Goal: Information Seeking & Learning: Understand process/instructions

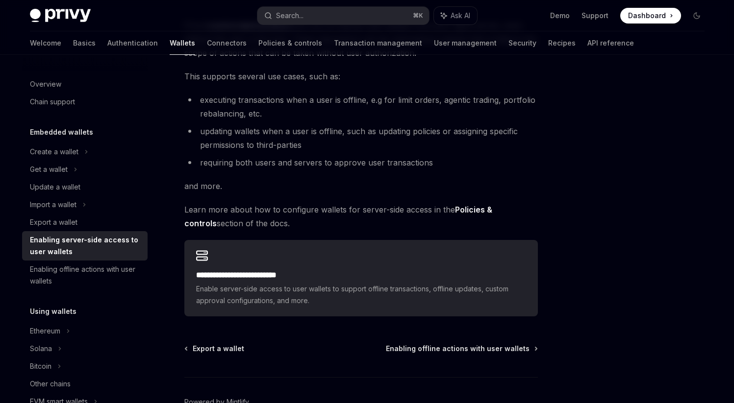
scroll to position [108, 0]
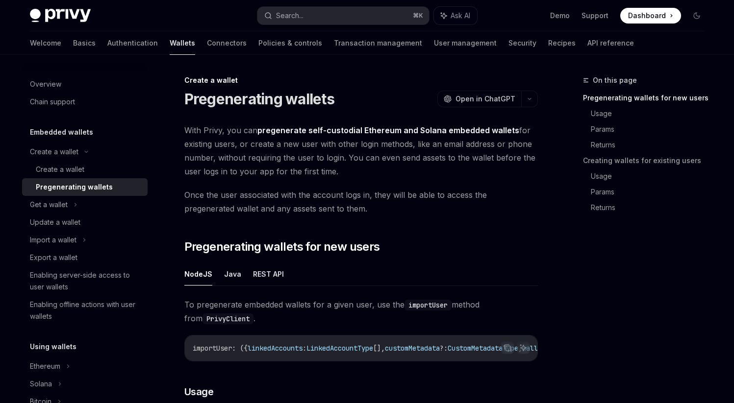
scroll to position [0, 264]
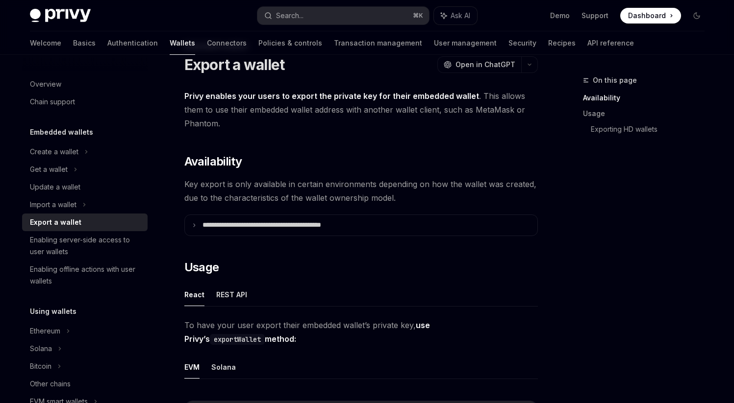
scroll to position [36, 0]
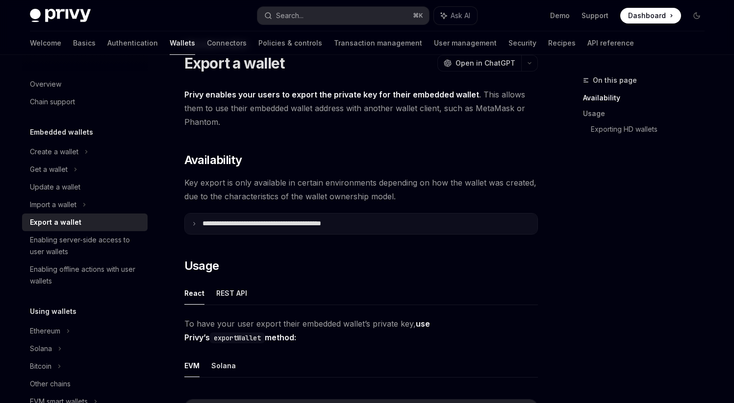
click at [197, 221] on summary "**********" at bounding box center [361, 224] width 352 height 21
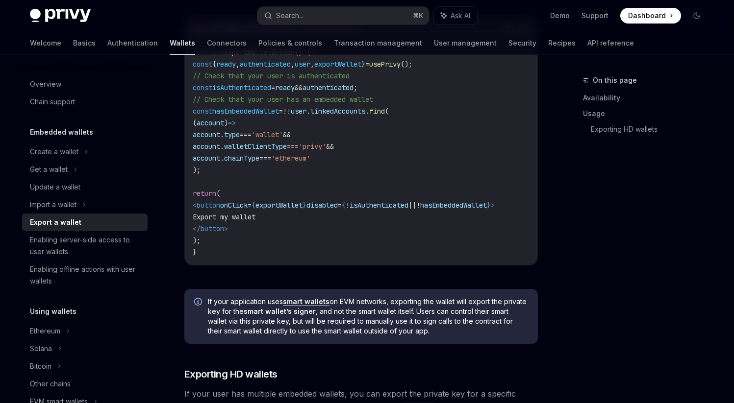
scroll to position [888, 0]
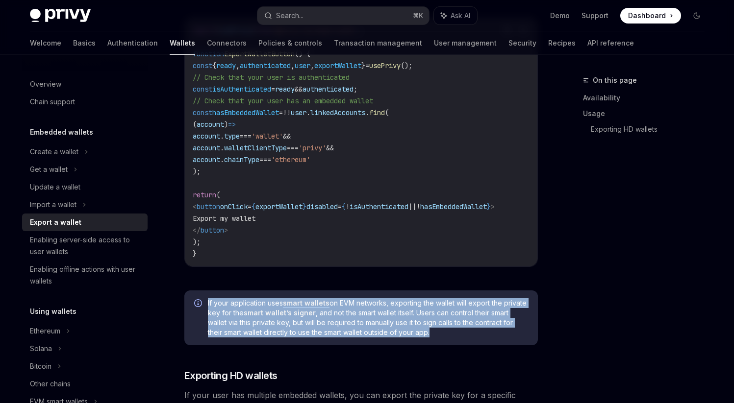
drag, startPoint x: 450, startPoint y: 340, endPoint x: 202, endPoint y: 310, distance: 250.3
click at [202, 310] on div "If your application uses smart wallets on EVM networks, exporting the wallet wi…" at bounding box center [360, 318] width 353 height 55
copy span "If your application uses smart wallets on EVM networks, exporting the wallet wi…"
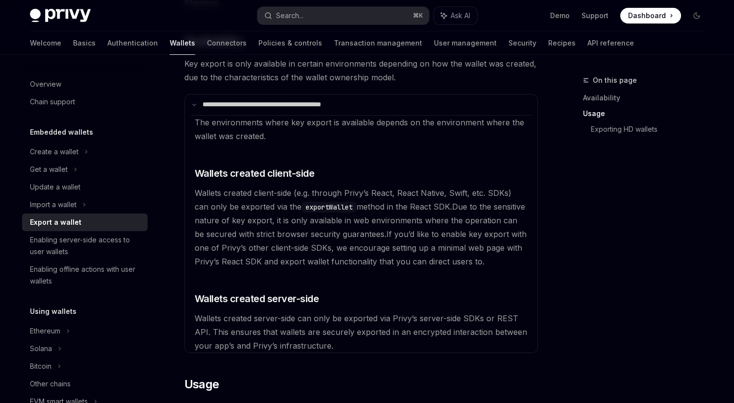
scroll to position [150, 0]
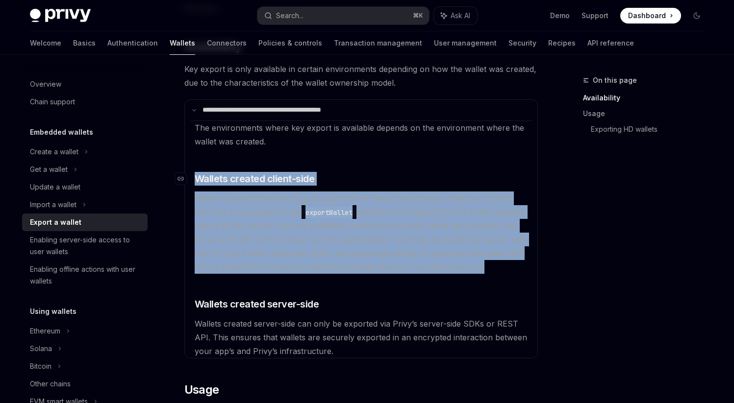
drag, startPoint x: 483, startPoint y: 269, endPoint x: 188, endPoint y: 175, distance: 309.1
click at [191, 175] on available\ "The environments where key export is available depends on the environment where…" at bounding box center [361, 240] width 341 height 238
copy available\ "​ Wallets created client-side Wallets created client-side (e.g. through Privy’s…"
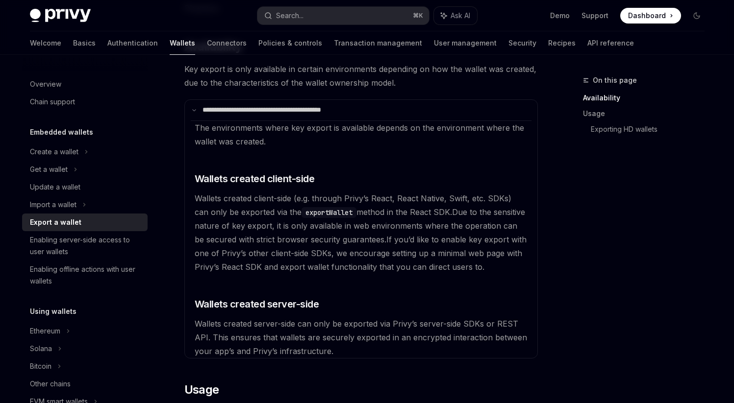
click at [344, 312] on available\ "The environments where key export is available depends on the environment where…" at bounding box center [361, 240] width 341 height 238
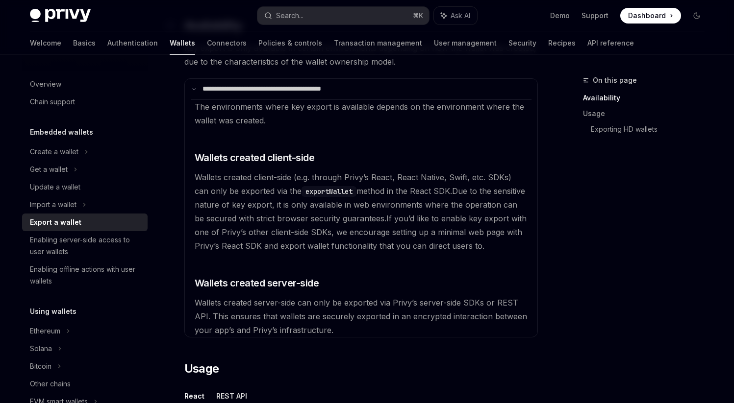
scroll to position [175, 0]
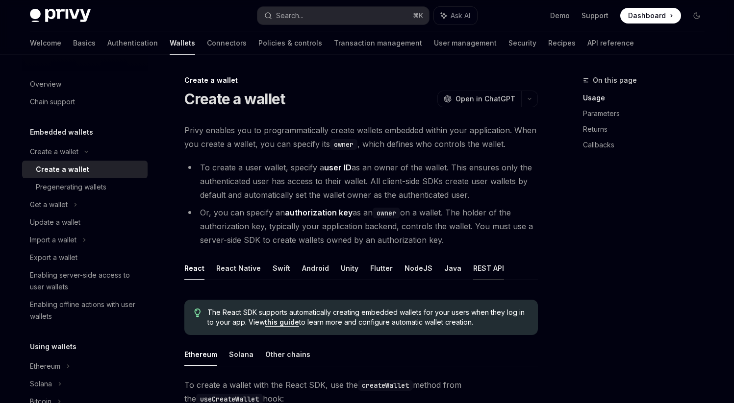
click at [474, 262] on button "REST API" at bounding box center [488, 268] width 31 height 23
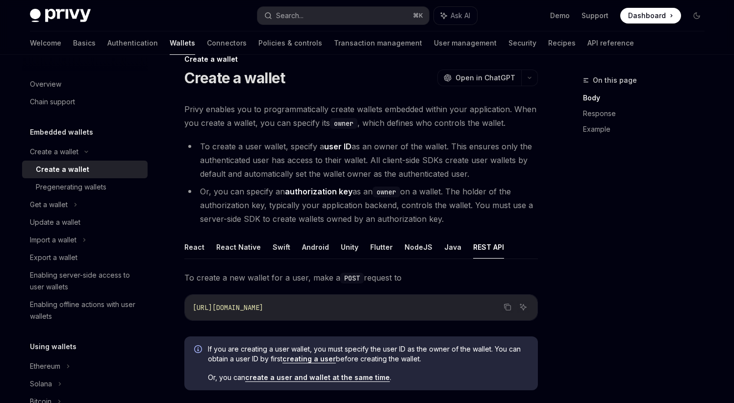
scroll to position [20, 0]
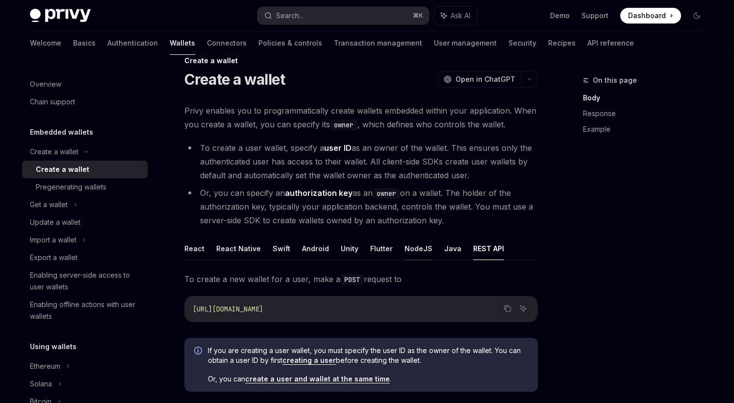
click at [412, 248] on button "NodeJS" at bounding box center [418, 248] width 28 height 23
type textarea "*"
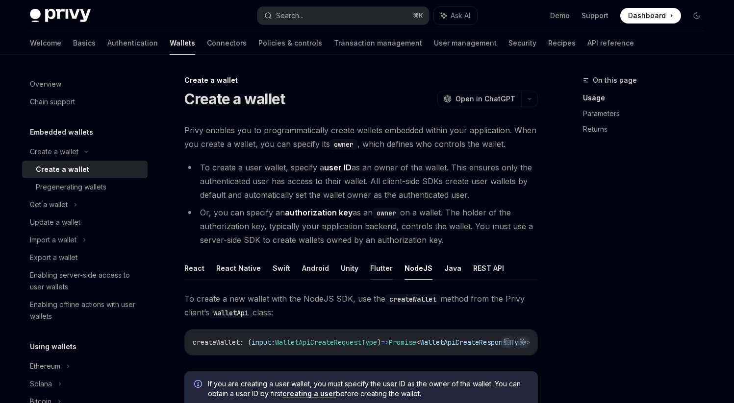
scroll to position [12, 0]
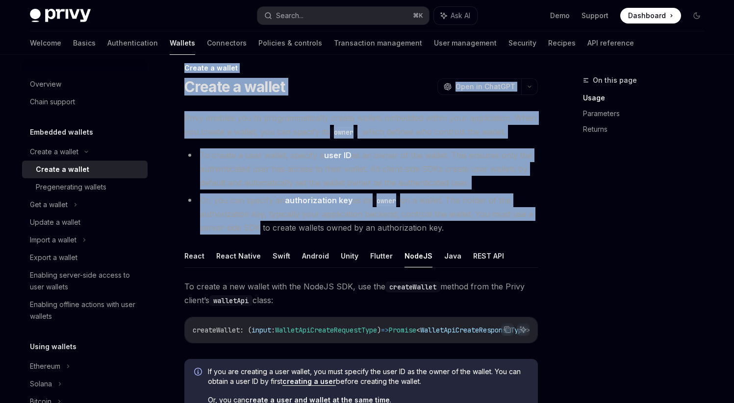
drag, startPoint x: 183, startPoint y: 78, endPoint x: 254, endPoint y: 234, distance: 170.9
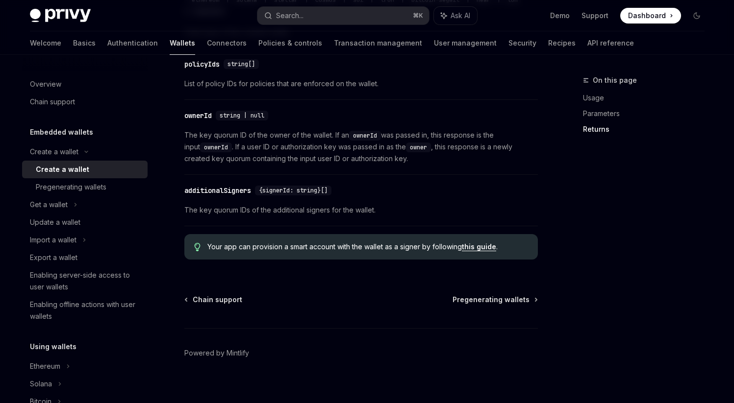
scroll to position [1156, 0]
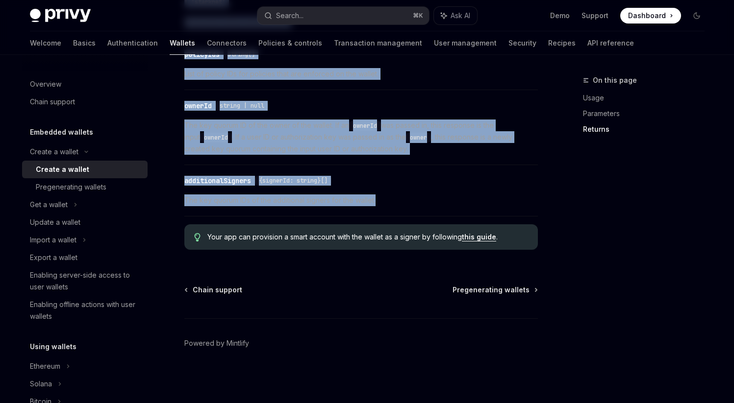
click at [403, 205] on span "The key quorum IDs of the additional signers for the wallet." at bounding box center [360, 201] width 353 height 12
copy div "Create a wallet Create a wallet OpenAI Open in ChatGPT OpenAI Open in ChatGPT P…"
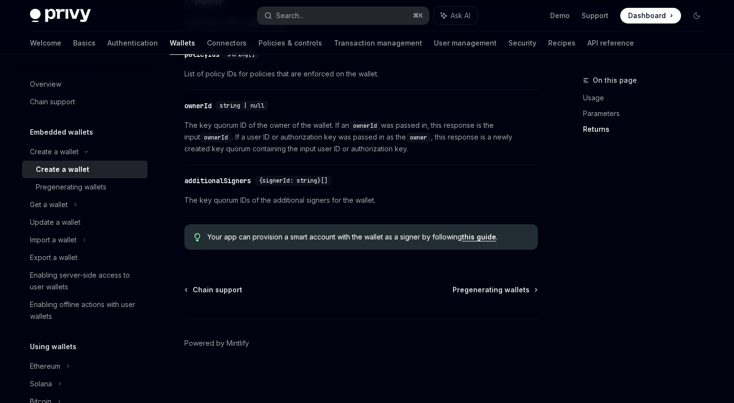
click at [302, 291] on div "Chain support Pregenerating wallets" at bounding box center [360, 290] width 353 height 10
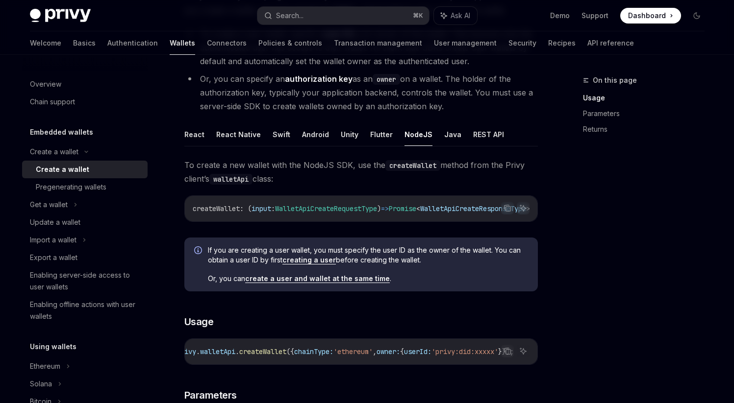
scroll to position [162, 0]
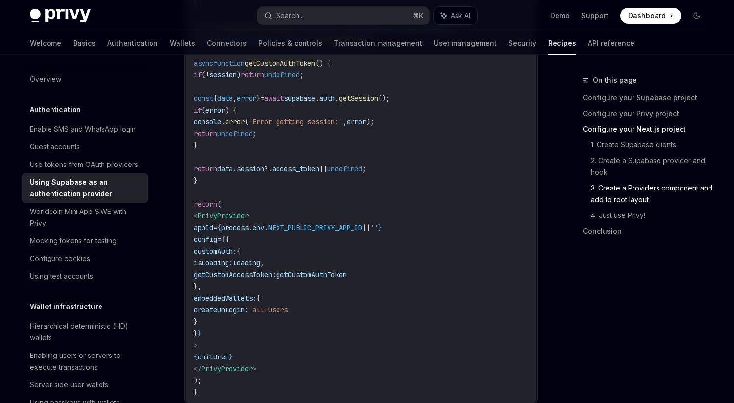
scroll to position [2123, 0]
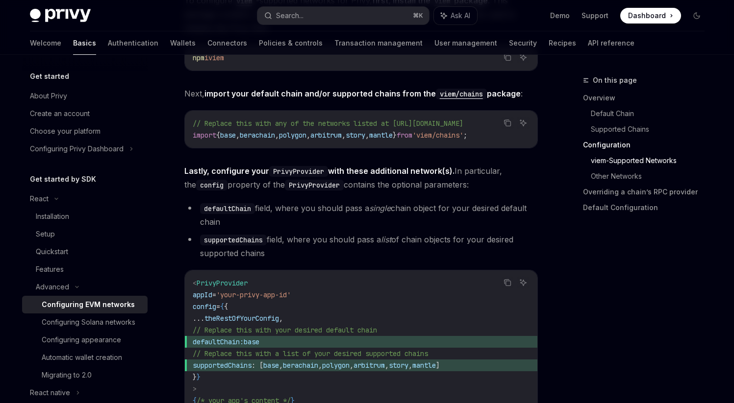
scroll to position [1113, 0]
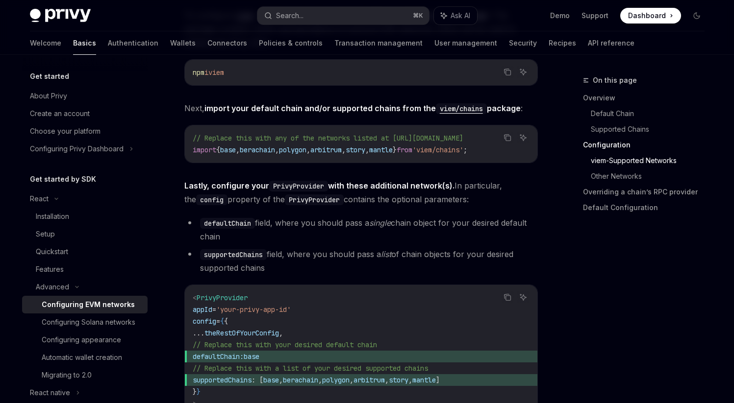
click at [236, 149] on span "base" at bounding box center [228, 150] width 16 height 9
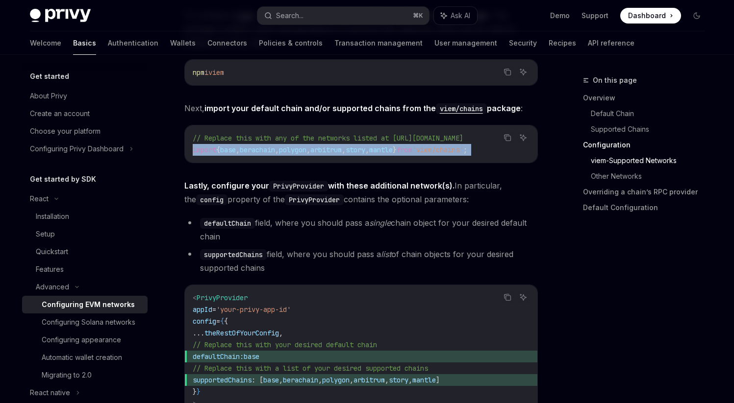
click at [236, 149] on span "base" at bounding box center [228, 150] width 16 height 9
copy div "import { base , berachain , polygon , arbitrum , story , mantle } from 'viem/ch…"
click at [336, 146] on span "arbitrum" at bounding box center [325, 150] width 31 height 9
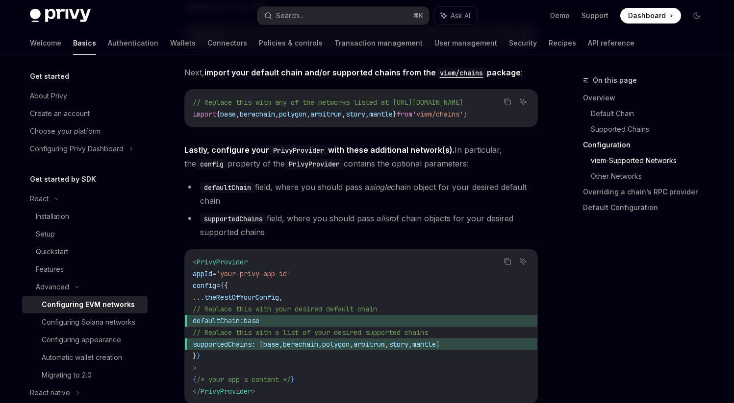
scroll to position [1156, 0]
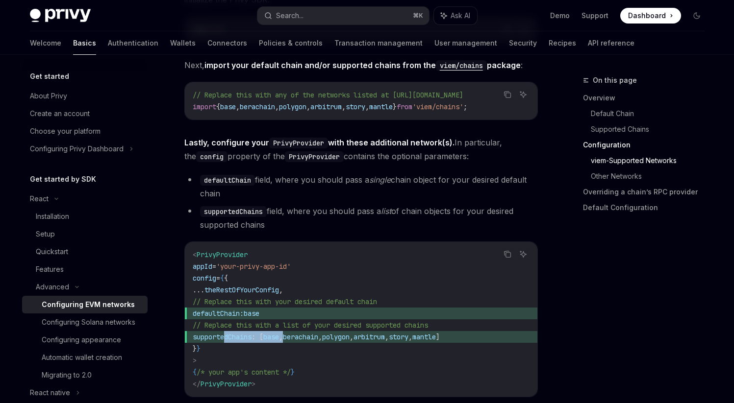
drag, startPoint x: 226, startPoint y: 342, endPoint x: 320, endPoint y: 340, distance: 93.6
click at [320, 340] on span "supportedChains : [ base , berachain , polygon , arbitrum , story , mantle ]" at bounding box center [361, 337] width 337 height 12
copy span "supportedChains : [ base ,"
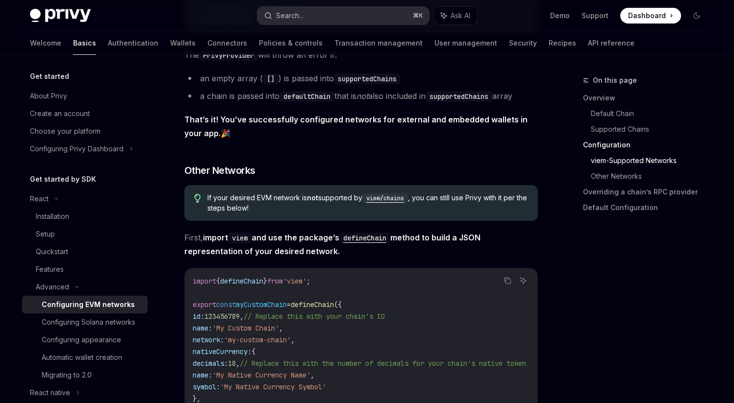
scroll to position [1514, 0]
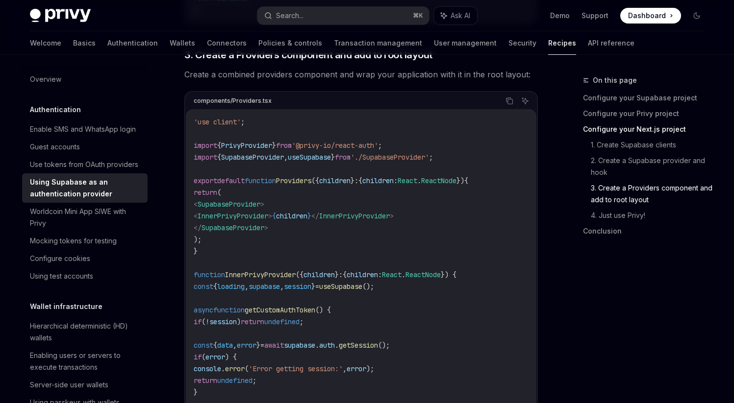
scroll to position [1871, 0]
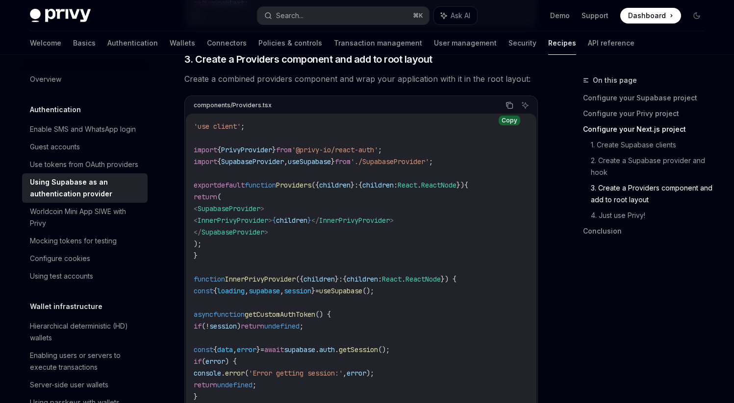
click at [509, 109] on icon "Copy the contents from the code block" at bounding box center [509, 105] width 8 height 8
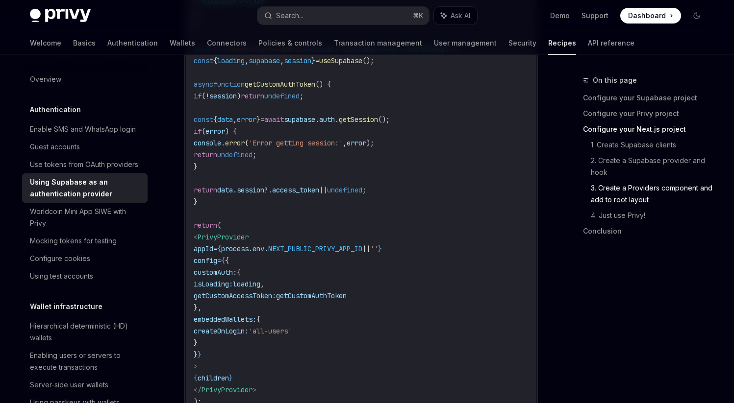
scroll to position [2104, 0]
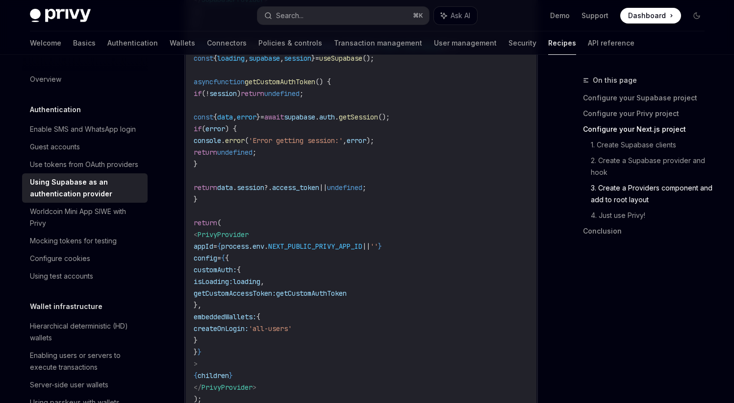
click at [260, 285] on span "loading" at bounding box center [246, 281] width 27 height 9
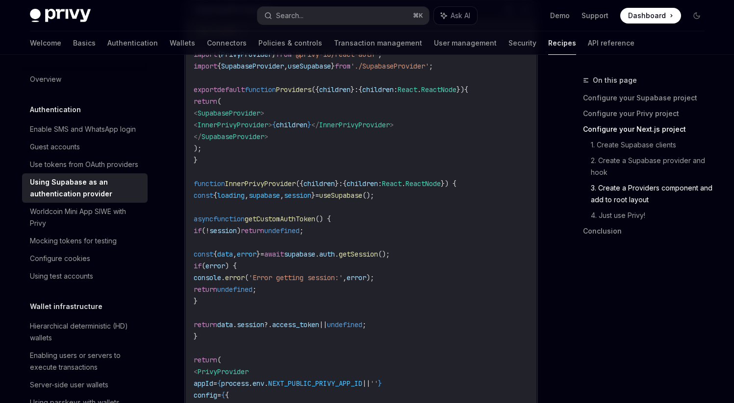
scroll to position [1967, 0]
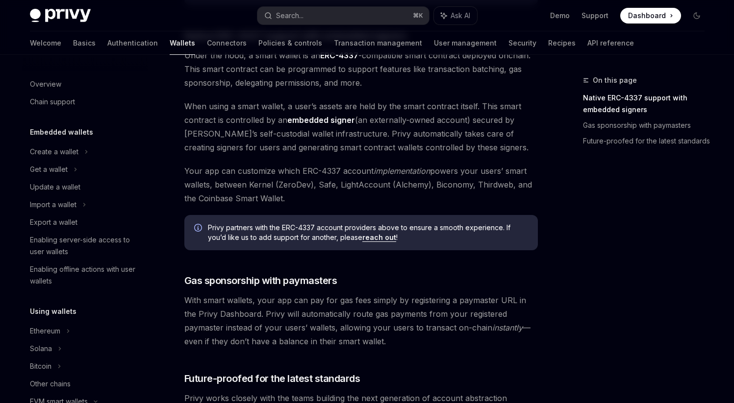
scroll to position [202, 0]
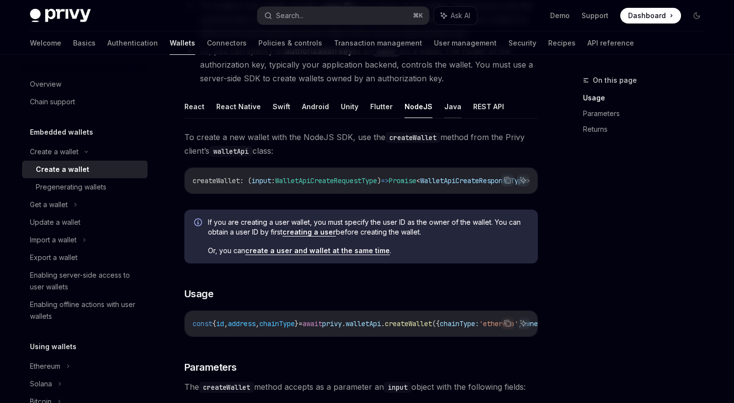
scroll to position [0, 210]
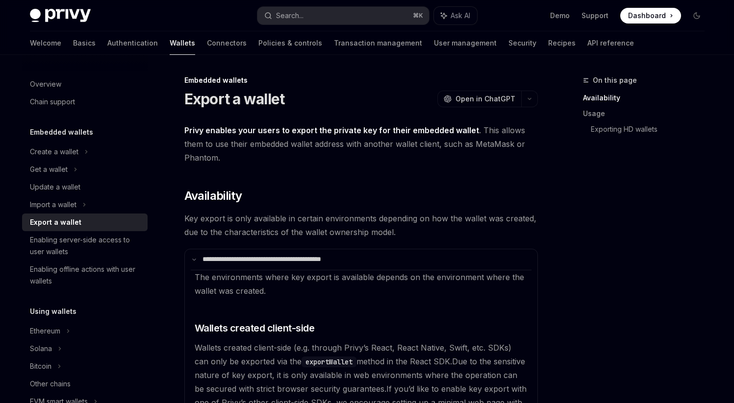
scroll to position [175, 0]
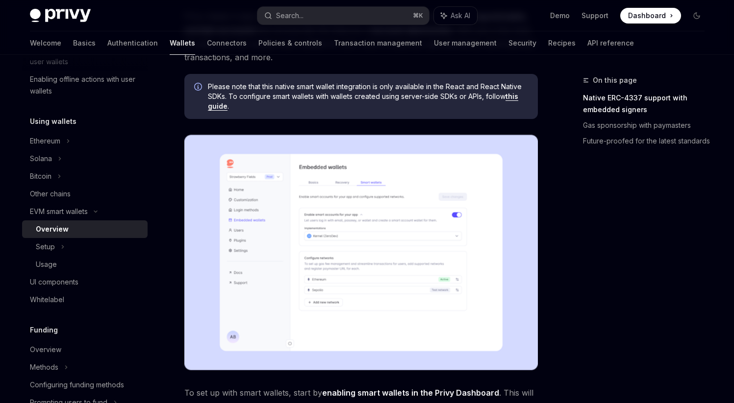
scroll to position [118, 0]
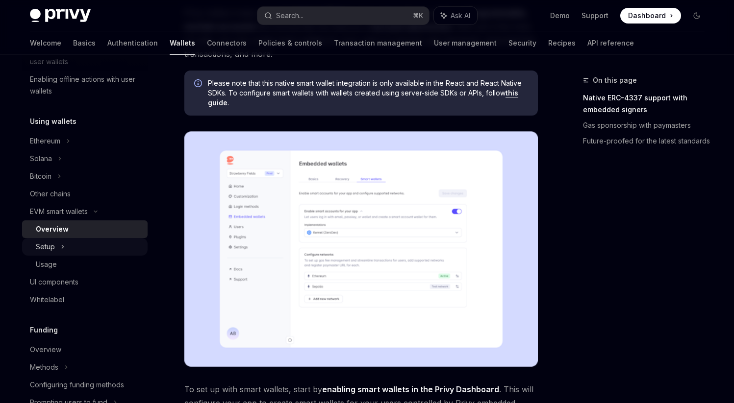
click at [54, 250] on div "Setup" at bounding box center [45, 247] width 19 height 12
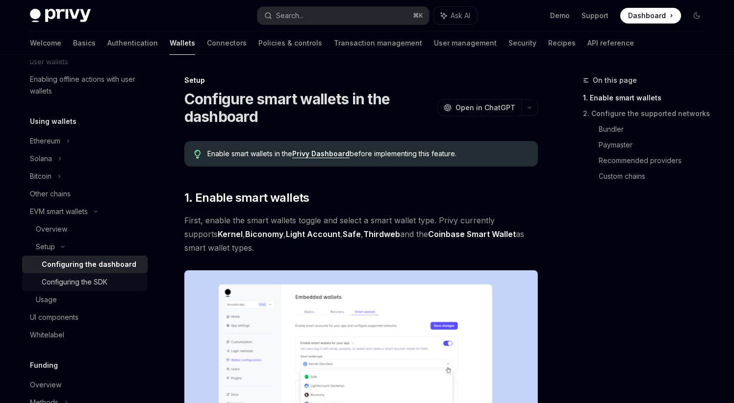
click at [70, 280] on div "Configuring the SDK" at bounding box center [75, 282] width 66 height 12
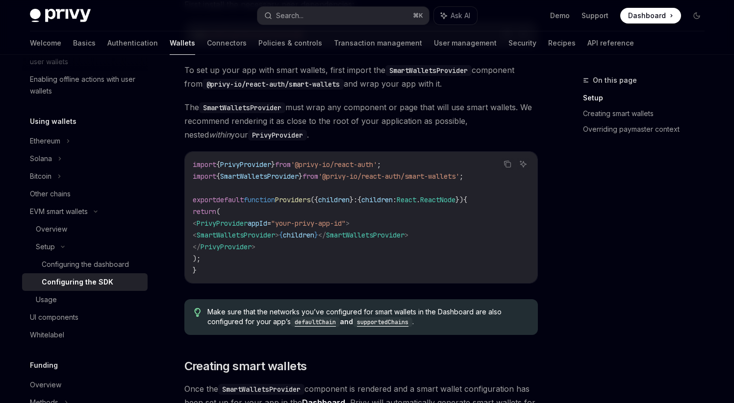
scroll to position [305, 0]
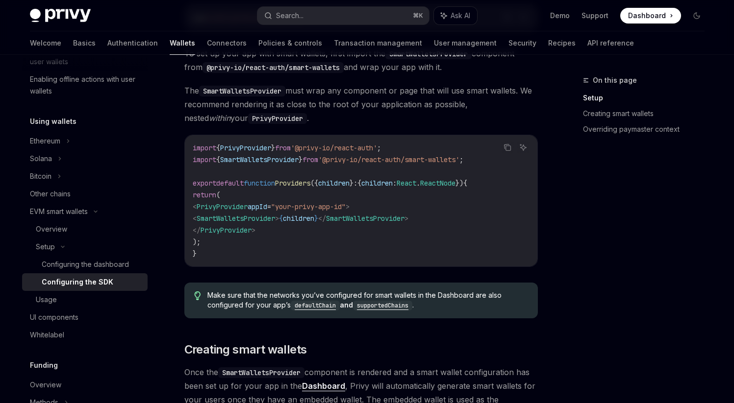
click at [273, 220] on span "SmartWalletsProvider" at bounding box center [236, 218] width 78 height 9
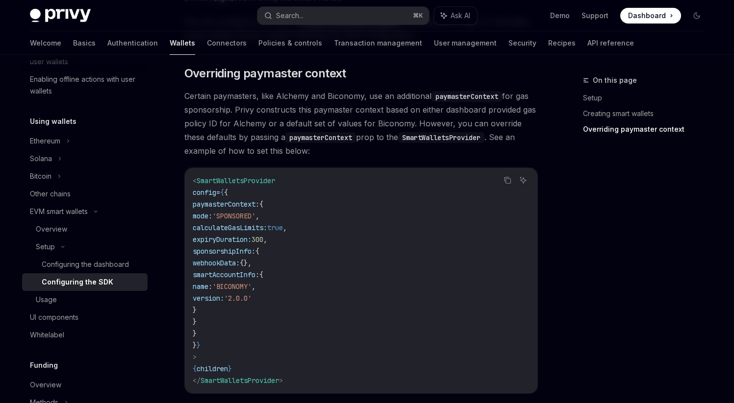
scroll to position [706, 0]
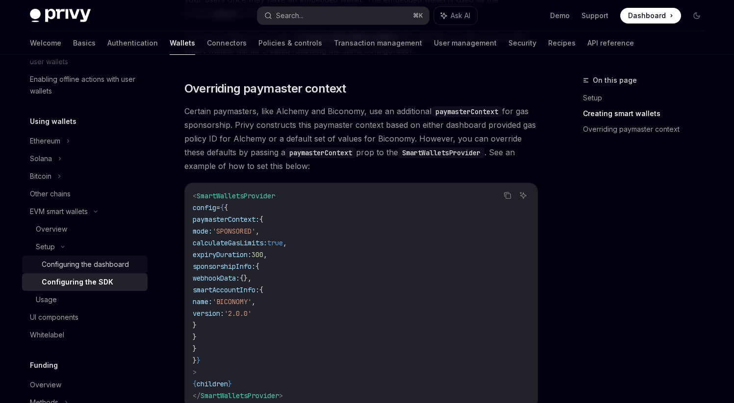
click at [100, 262] on div "Configuring the dashboard" at bounding box center [85, 265] width 87 height 12
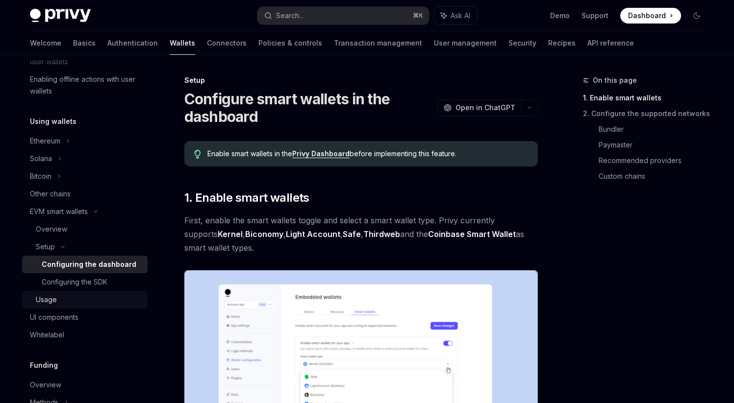
click at [62, 297] on div "Usage" at bounding box center [89, 300] width 106 height 12
type textarea "*"
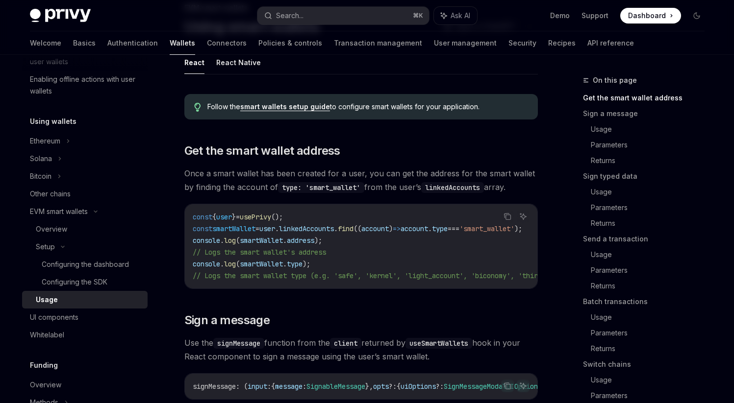
scroll to position [77, 0]
